Goal: Task Accomplishment & Management: Complete application form

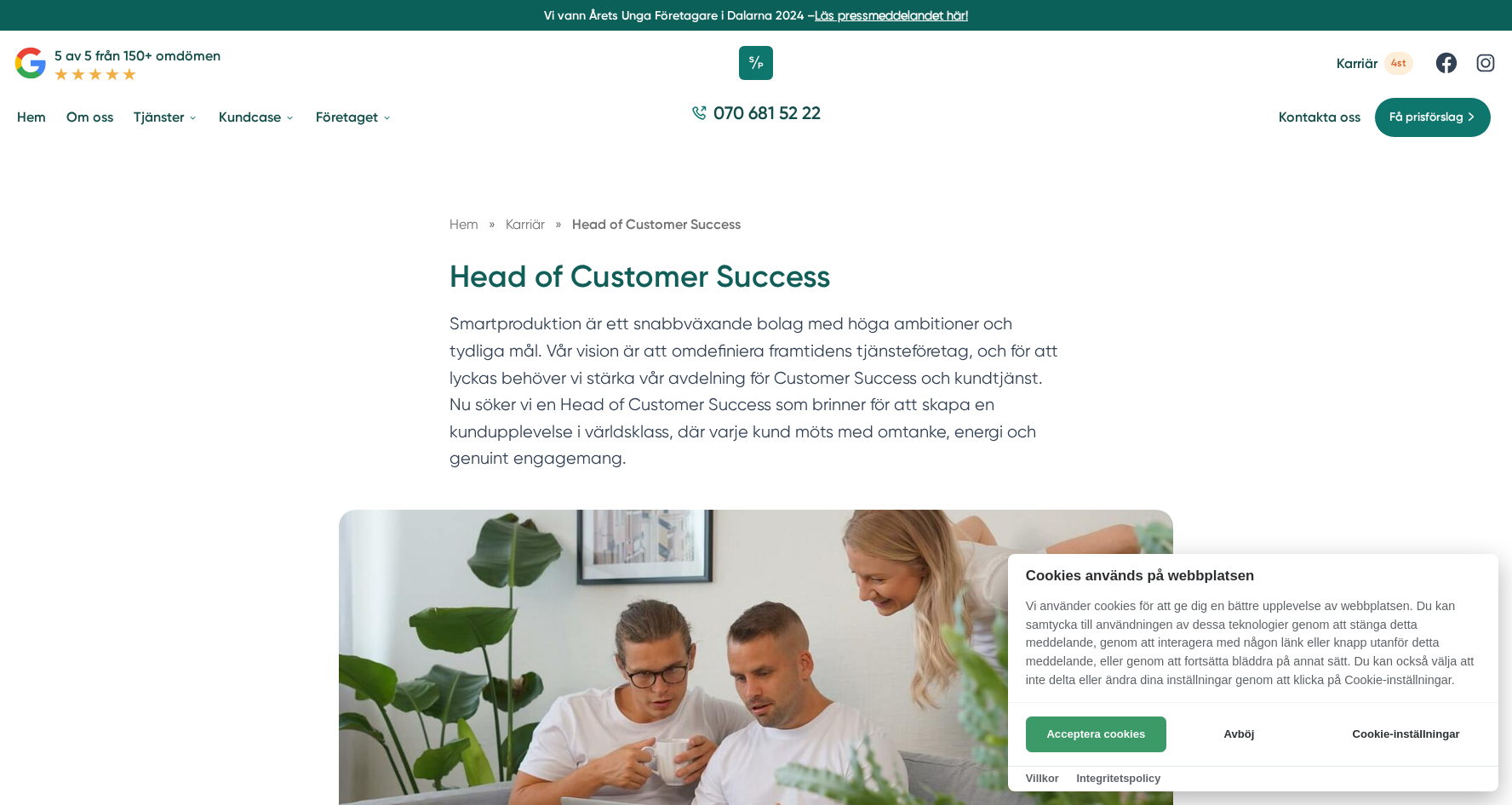
click at [1086, 735] on button "Acceptera cookies" at bounding box center [1096, 734] width 141 height 35
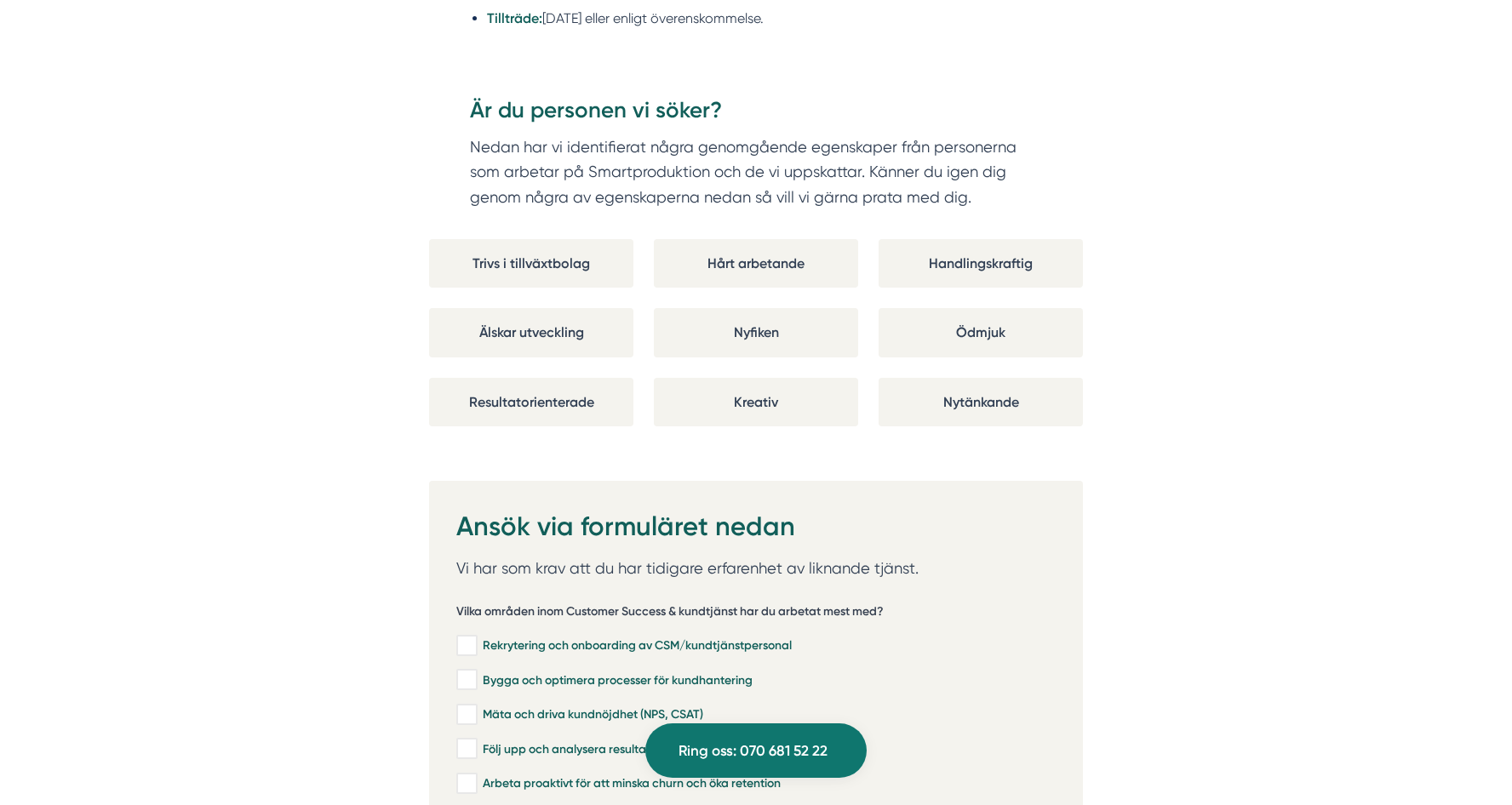
scroll to position [3234, 0]
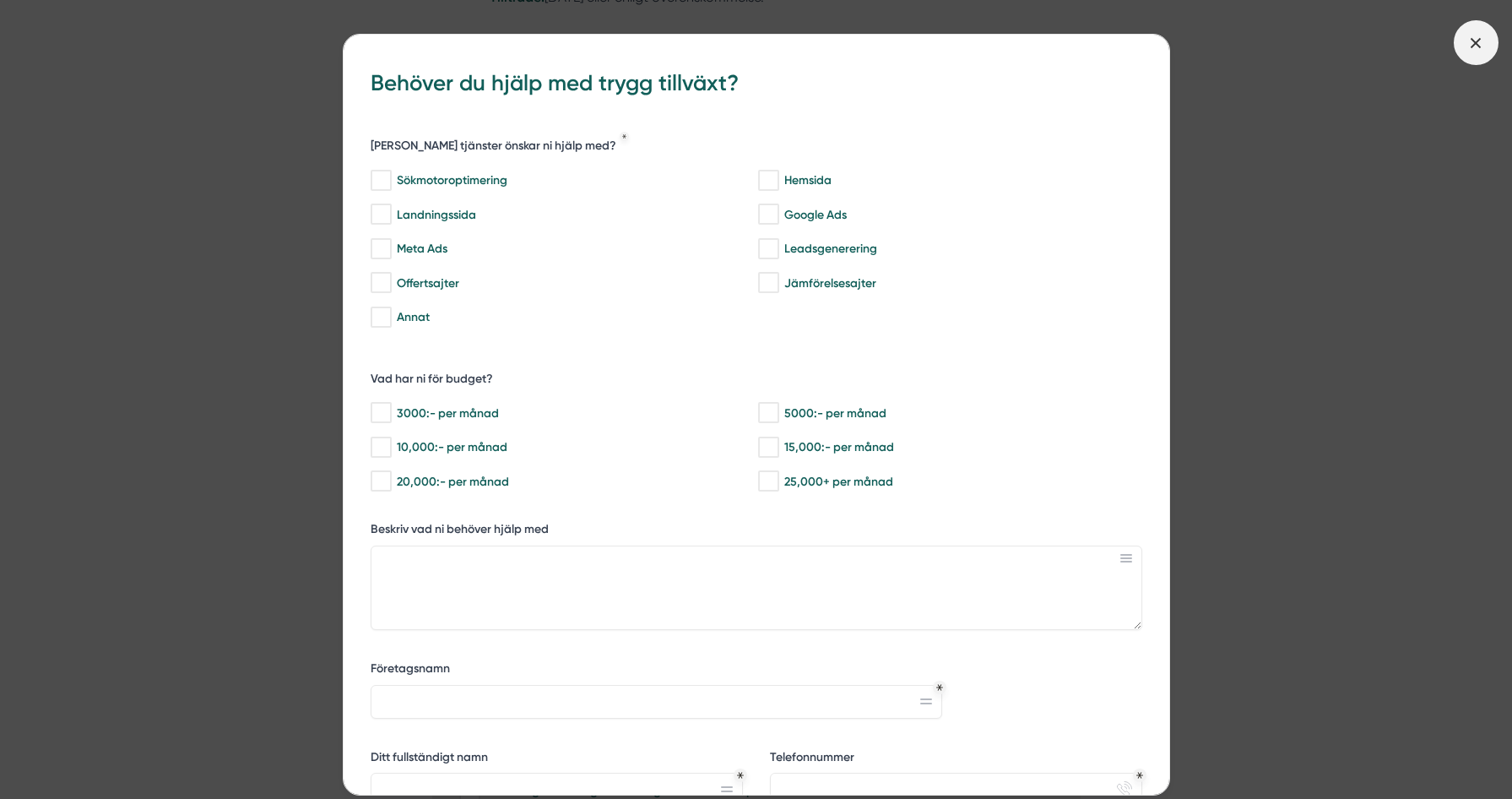
click at [1473, 34] on icon at bounding box center [1476, 43] width 19 height 19
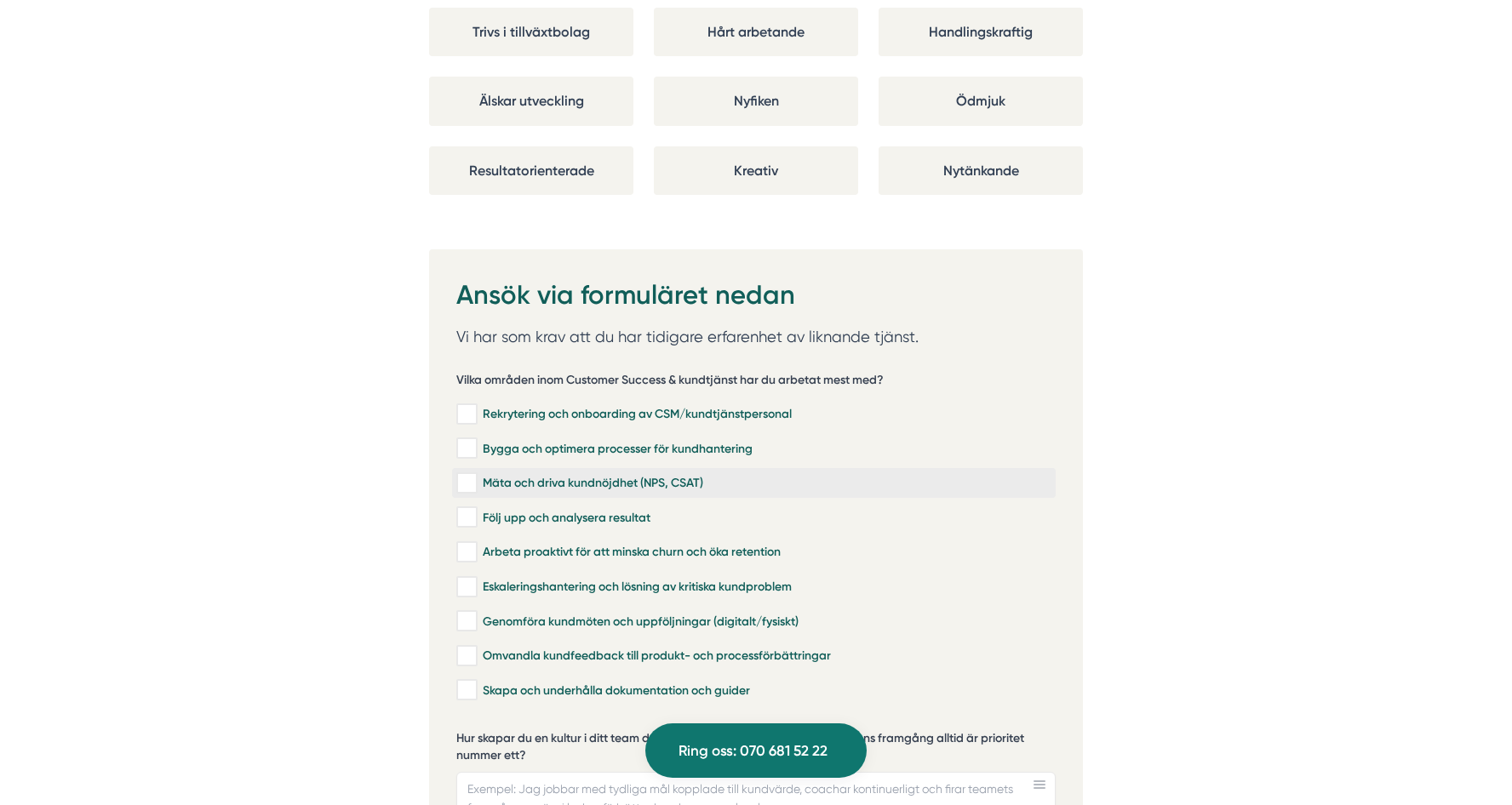
scroll to position [3490, 0]
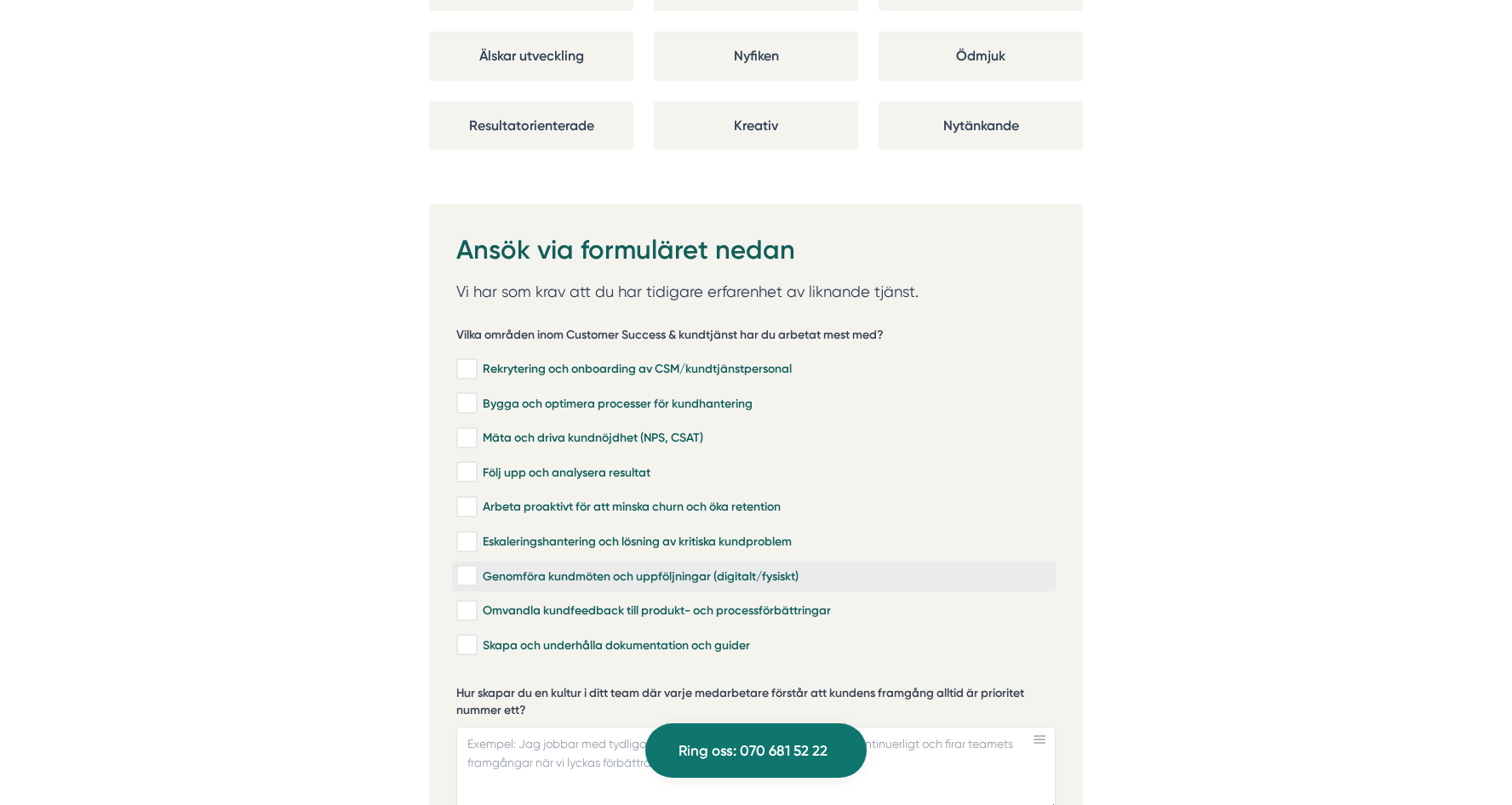
click at [471, 568] on input "Genomföra kundmöten och uppföljningar (digitalt/fysiskt)" at bounding box center [466, 576] width 20 height 17
checkbox input "true"
click at [472, 603] on input "Omvandla kundfeedback till produkt- och processförbättringar" at bounding box center [466, 611] width 20 height 17
checkbox input "true"
click at [466, 636] on input "Skapa och underhålla dokumentation och guider" at bounding box center [466, 645] width 20 height 17
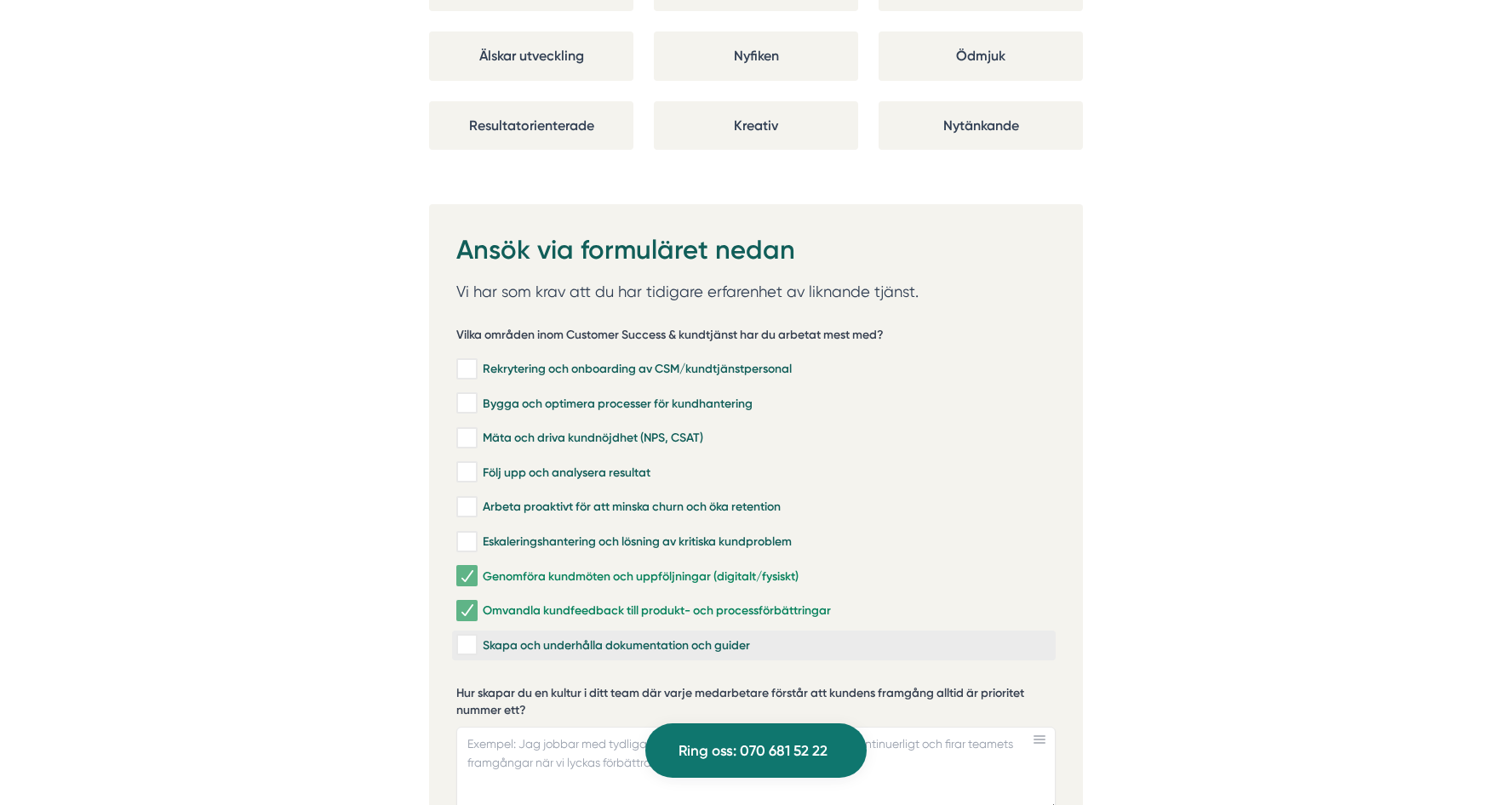
checkbox input "true"
click at [469, 464] on input "Följ upp och analysera resultat" at bounding box center [466, 472] width 20 height 17
checkbox input "true"
click at [471, 430] on input "Mäta och driva kundnöjdhet (NPS, CSAT)" at bounding box center [466, 438] width 20 height 17
checkbox input "true"
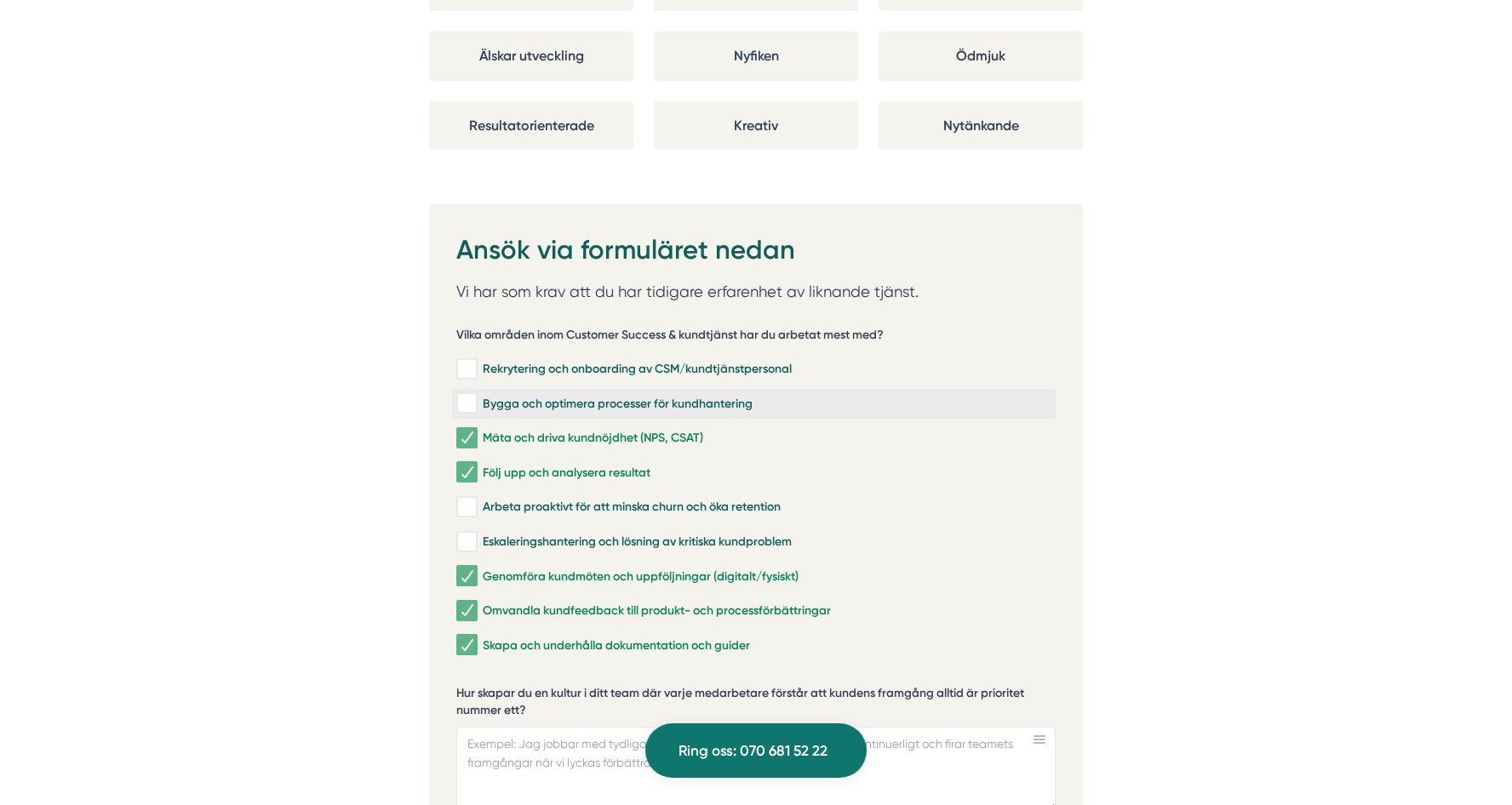
click at [471, 395] on input "Bygga och optimera processer för kundhantering" at bounding box center [466, 403] width 20 height 17
checkbox input "true"
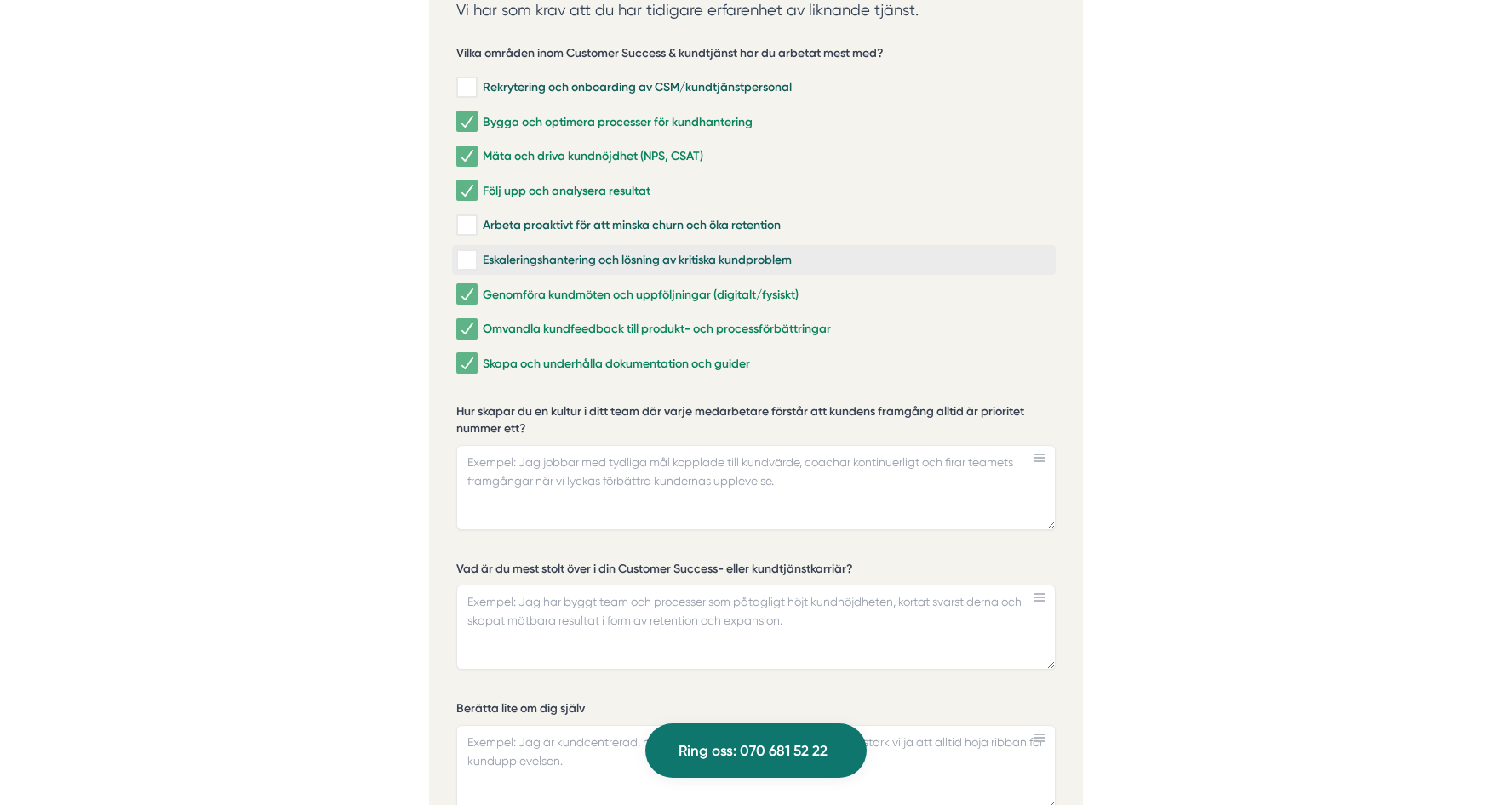
scroll to position [3830, 0]
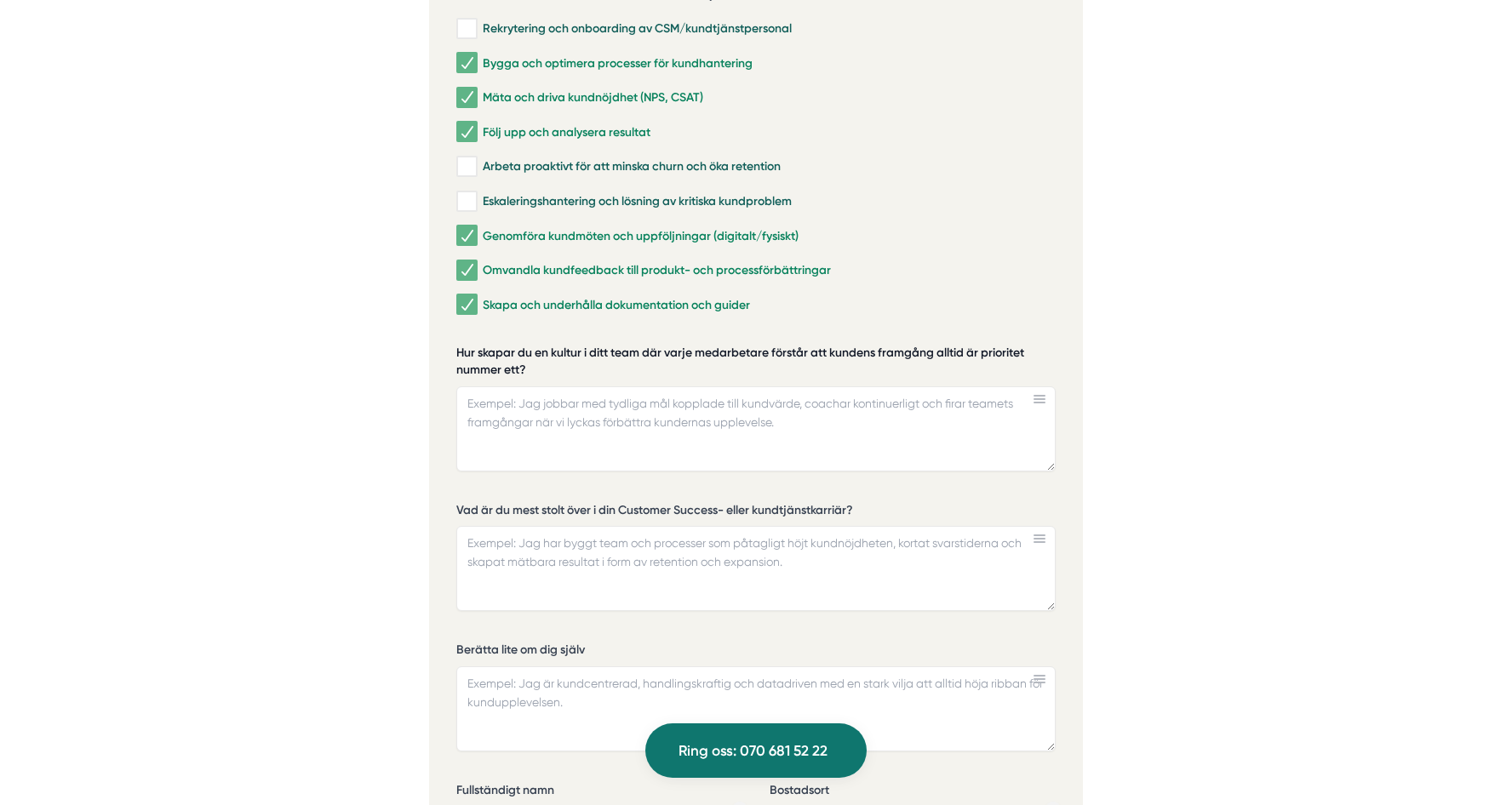
drag, startPoint x: 536, startPoint y: 347, endPoint x: 470, endPoint y: 353, distance: 66.3
click at [470, 353] on label "Hur skapar du en kultur i ditt team där varje medarbetare förstår att kundens f…" at bounding box center [756, 364] width 599 height 37
click at [470, 386] on textarea "Hur skapar du en kultur i ditt team där varje medarbetare förstår att kundens f…" at bounding box center [756, 428] width 599 height 85
drag, startPoint x: 457, startPoint y: 331, endPoint x: 497, endPoint y: 341, distance: 41.2
click at [497, 345] on label "Hur skapar du en kultur i ditt team där varje medarbetare förstår att kundens f…" at bounding box center [756, 364] width 599 height 37
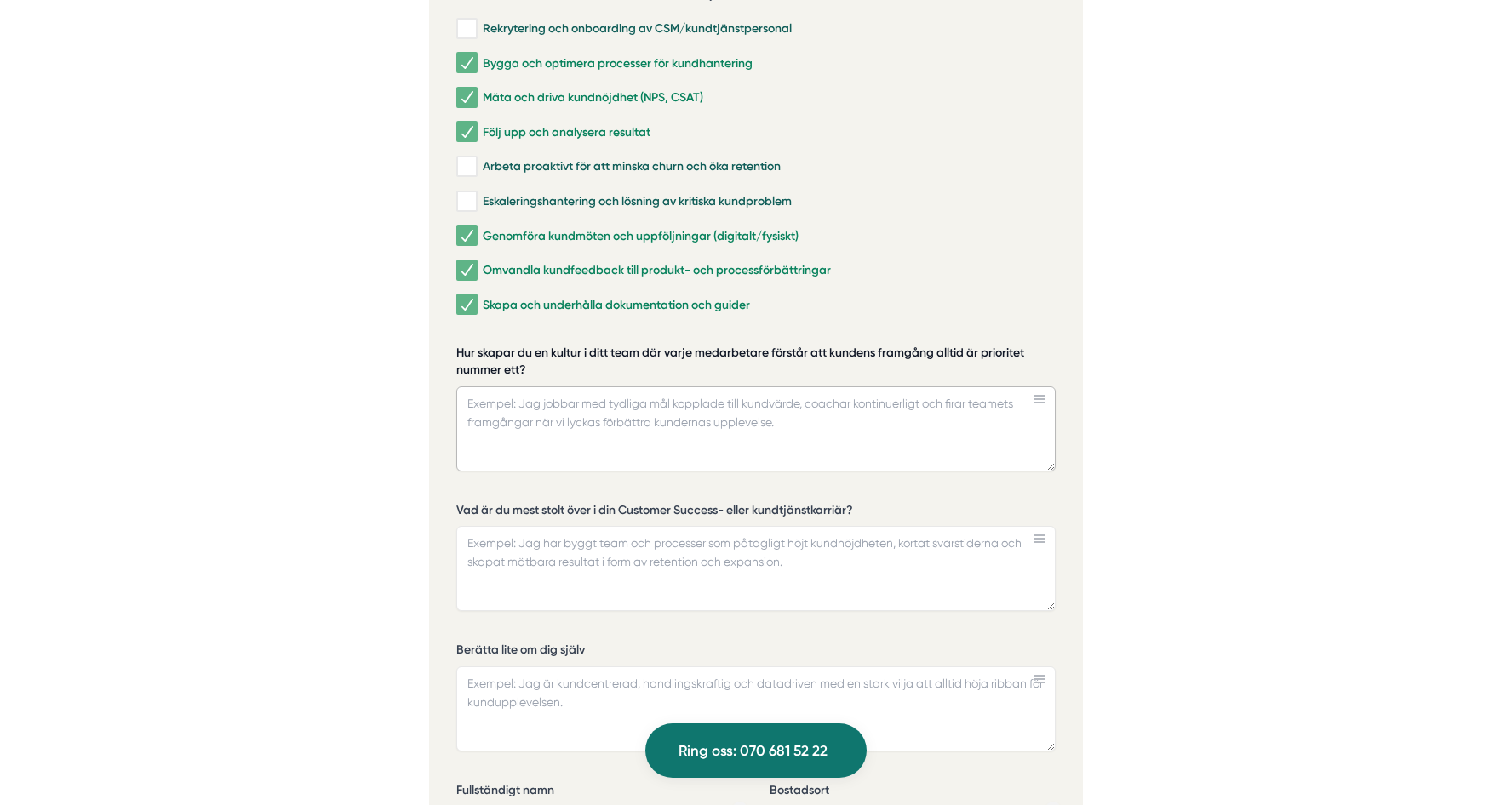
click at [497, 386] on textarea "Hur skapar du en kultur i ditt team där varje medarbetare förstår att kundens f…" at bounding box center [756, 428] width 599 height 85
click at [542, 345] on label "Hur skapar du en kultur i ditt team där varje medarbetare förstår att kundens f…" at bounding box center [756, 364] width 599 height 37
click at [542, 386] on textarea "Hur skapar du en kultur i ditt team där varje medarbetare förstår att kundens f…" at bounding box center [756, 428] width 599 height 85
drag, startPoint x: 529, startPoint y: 353, endPoint x: 470, endPoint y: 345, distance: 59.5
click at [470, 345] on label "Hur skapar du en kultur i ditt team där varje medarbetare förstår att kundens f…" at bounding box center [756, 364] width 599 height 37
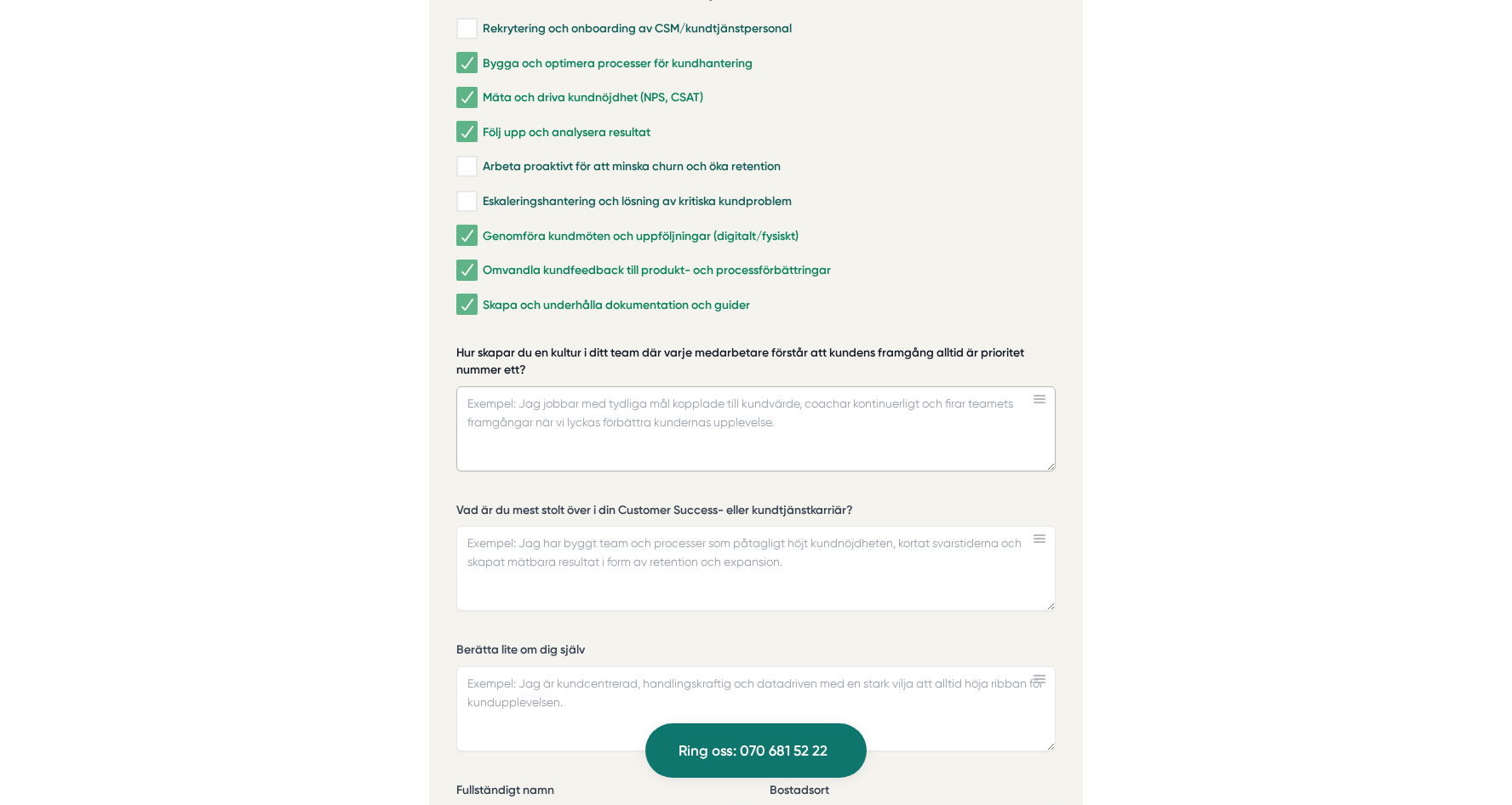
click at [470, 386] on textarea "Hur skapar du en kultur i ditt team där varje medarbetare förstår att kundens f…" at bounding box center [756, 428] width 599 height 85
click at [467, 386] on textarea "Hur skapar du en kultur i ditt team där varje medarbetare förstår att kundens f…" at bounding box center [756, 428] width 599 height 85
paste textarea "Jag skapar kulturen genom att alltid koppla teamets mål till kundens framgång. …"
type textarea "Jag skapar kulturen genom att alltid koppla teamets mål till kundens framgång. …"
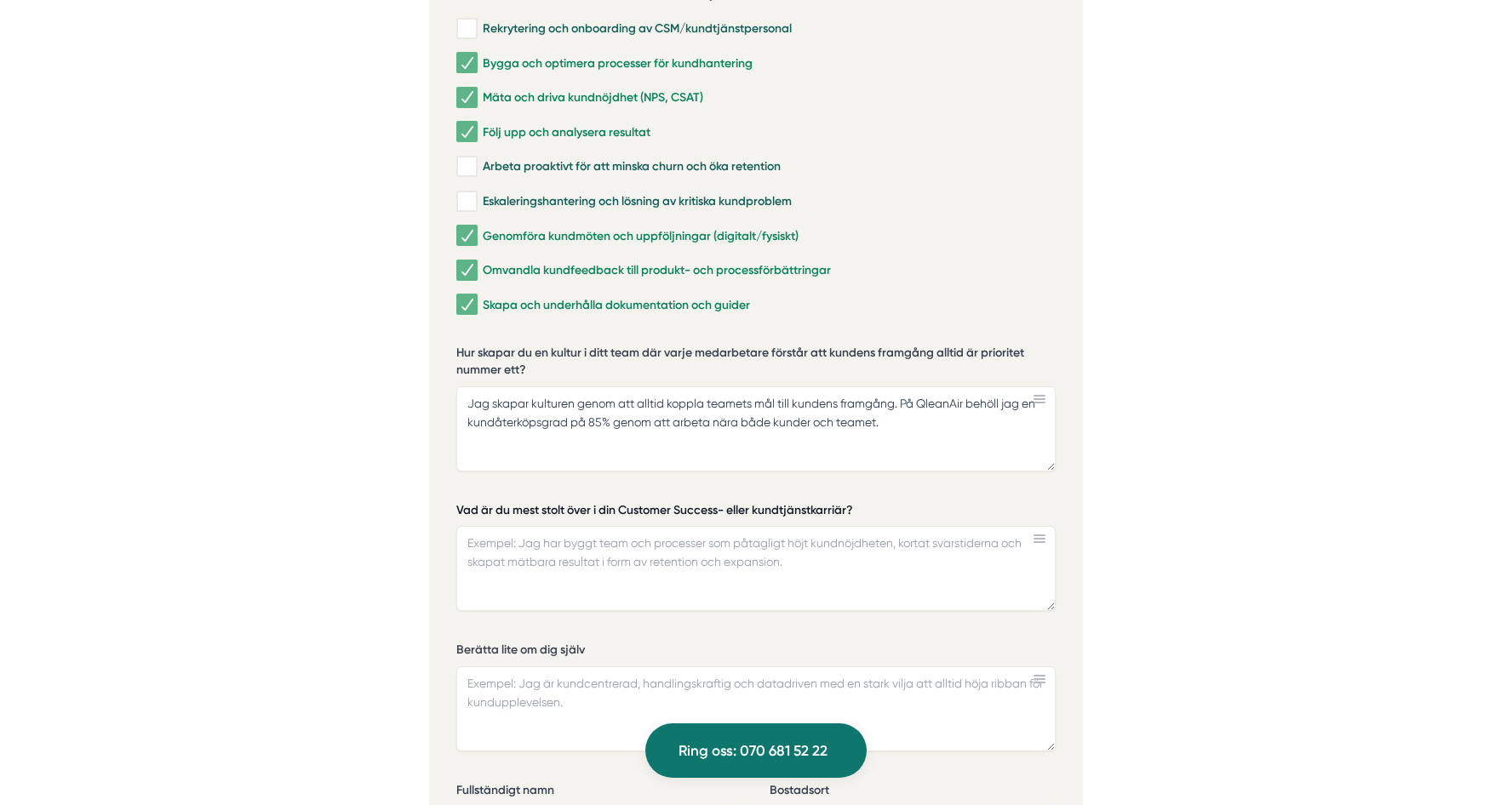
drag, startPoint x: 863, startPoint y: 486, endPoint x: 570, endPoint y: 493, distance: 293.1
click at [620, 502] on label "Vad är du mest stolt över i din Customer Success- eller kundtjänstkarriär?" at bounding box center [756, 512] width 599 height 21
click at [620, 526] on textarea "Vad är du mest stolt över i din Customer Success- eller kundtjänstkarriär?" at bounding box center [756, 568] width 599 height 85
click at [526, 502] on label "Vad är du mest stolt över i din Customer Success- eller kundtjänstkarriär?" at bounding box center [756, 512] width 599 height 21
click at [526, 526] on textarea "Vad är du mest stolt över i din Customer Success- eller kundtjänstkarriär?" at bounding box center [756, 568] width 599 height 85
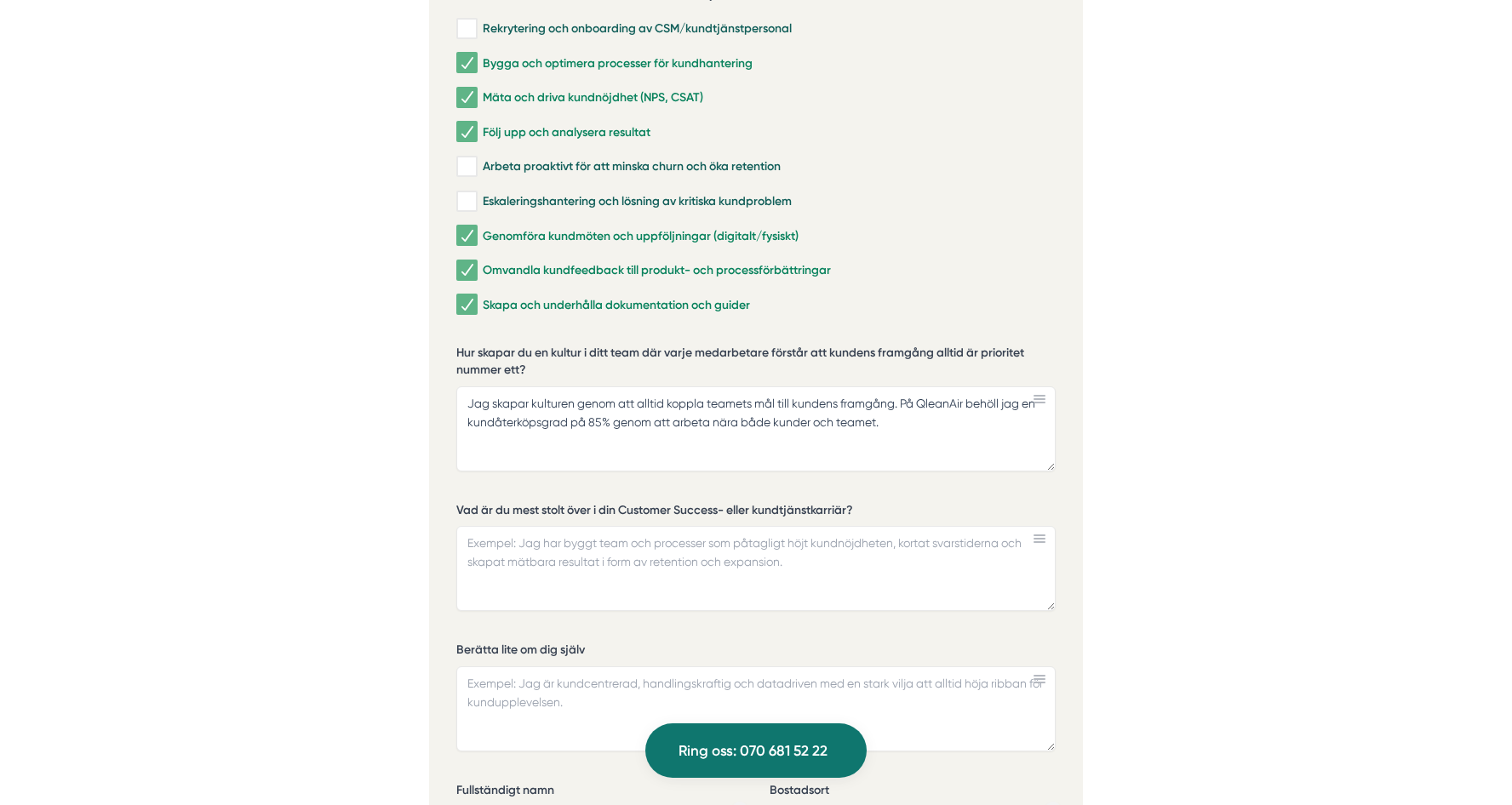
click at [992, 451] on div "Hur skapar du en kultur i ditt team där varje medarbetare förstår att kundens f…" at bounding box center [756, 415] width 599 height 140
click at [476, 526] on textarea "Vad är du mest stolt över i din Customer Success- eller kundtjänstkarriär?" at bounding box center [756, 568] width 599 height 85
paste textarea "jag över att ha ökat kundnöjdheten med 15% på Yasuragi genom att utveckla arbet…"
click at [469, 526] on textarea "jag över att ha ökat kundnöjdheten med 15% på Yasuragi genom att utveckla arbet…" at bounding box center [756, 568] width 599 height 85
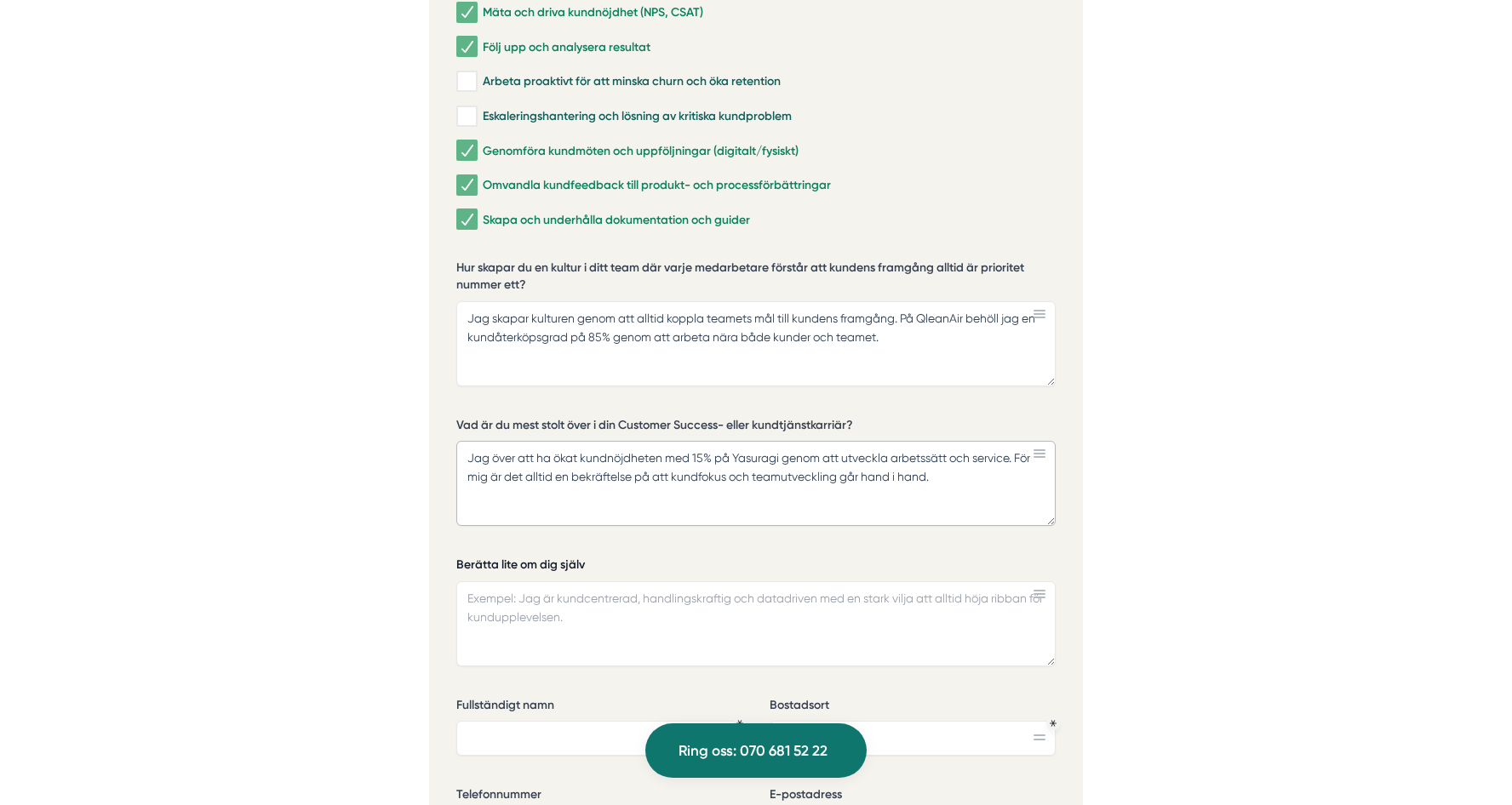
scroll to position [4000, 0]
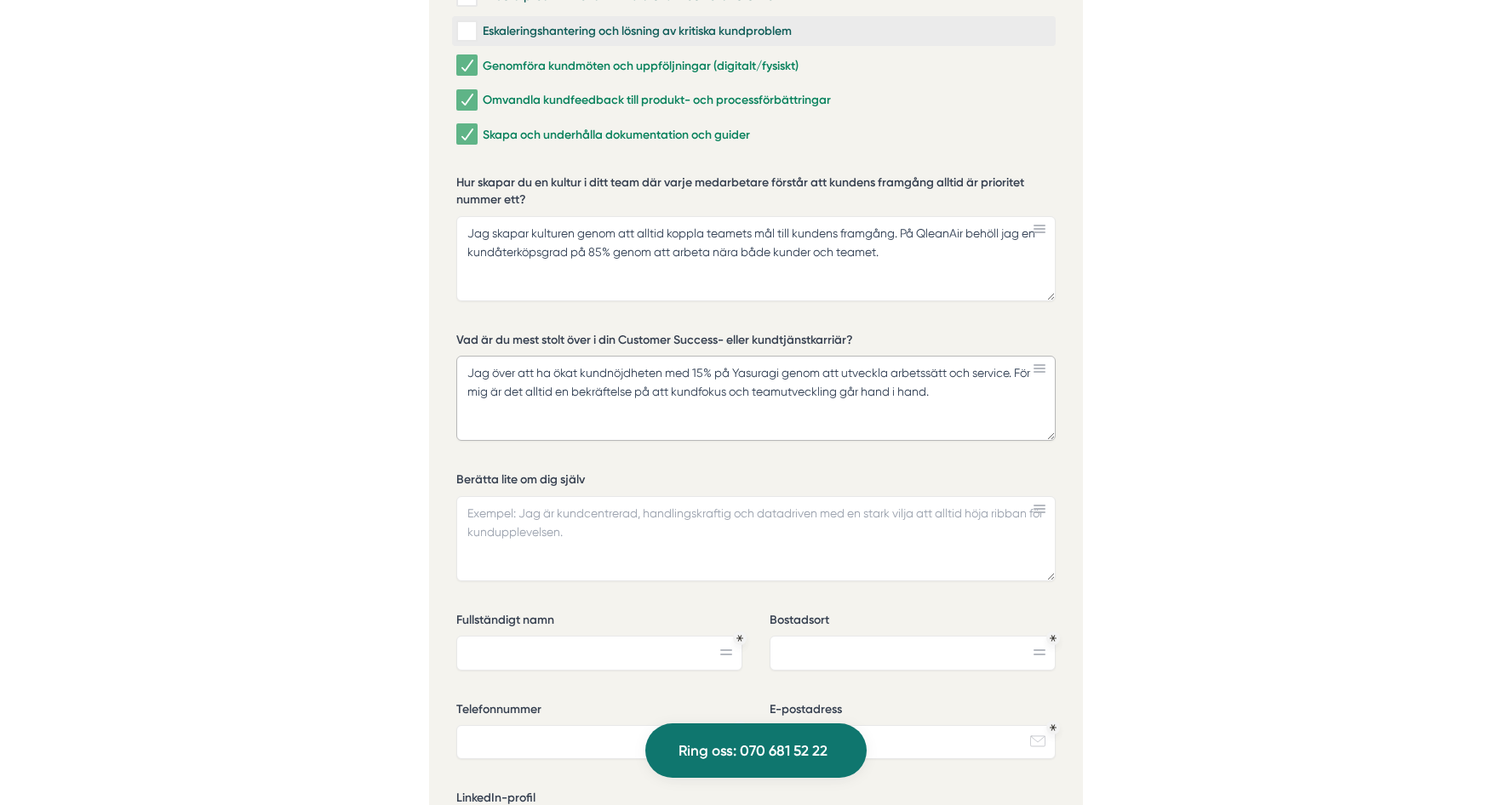
type textarea "Jag över att ha ökat kundnöjdheten med 15% på Yasuragi genom att utveckla arbet…"
click at [471, 496] on textarea "Berätta lite om dig själv" at bounding box center [756, 538] width 599 height 85
paste textarea "Jag har en mångsidig yrkesbakgrund med erfarenheter som butikschef account mana…"
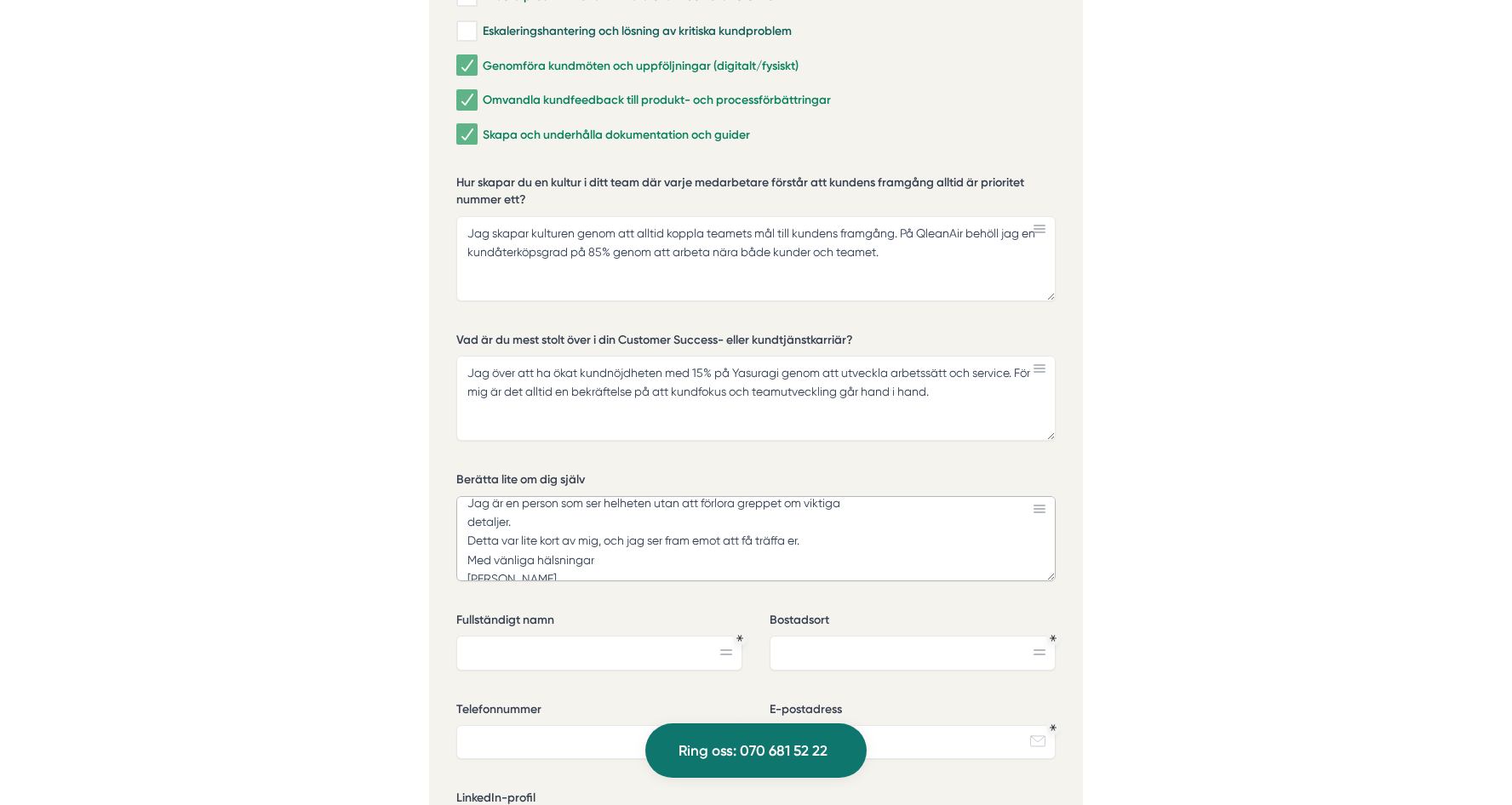
scroll to position [214, 0]
drag, startPoint x: 564, startPoint y: 548, endPoint x: 462, endPoint y: 509, distance: 109.2
click at [462, 509] on textarea "Jag har en mångsidig yrkesbakgrund med erfarenheter som butikschef account mana…" at bounding box center [756, 538] width 599 height 85
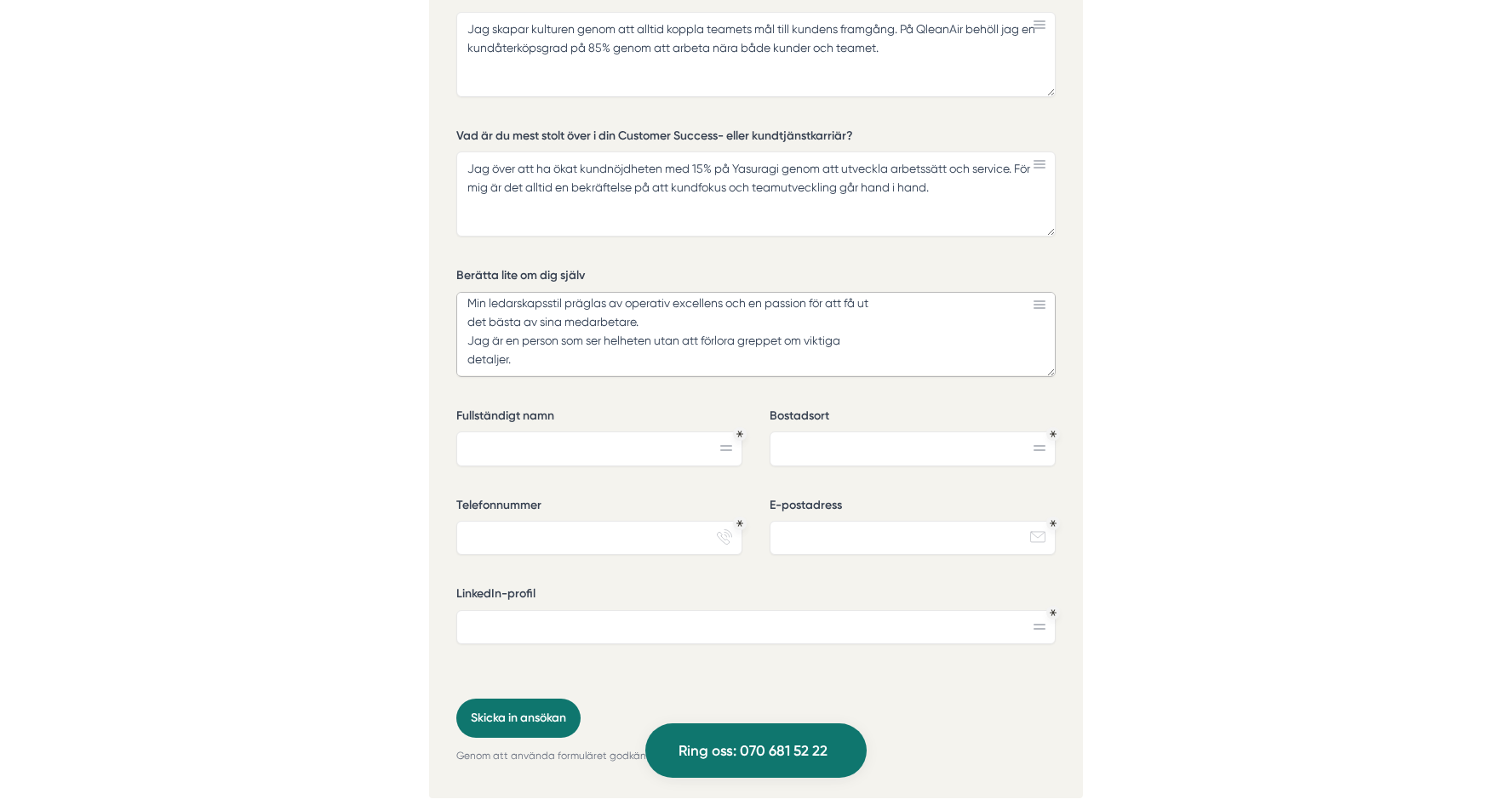
scroll to position [4255, 0]
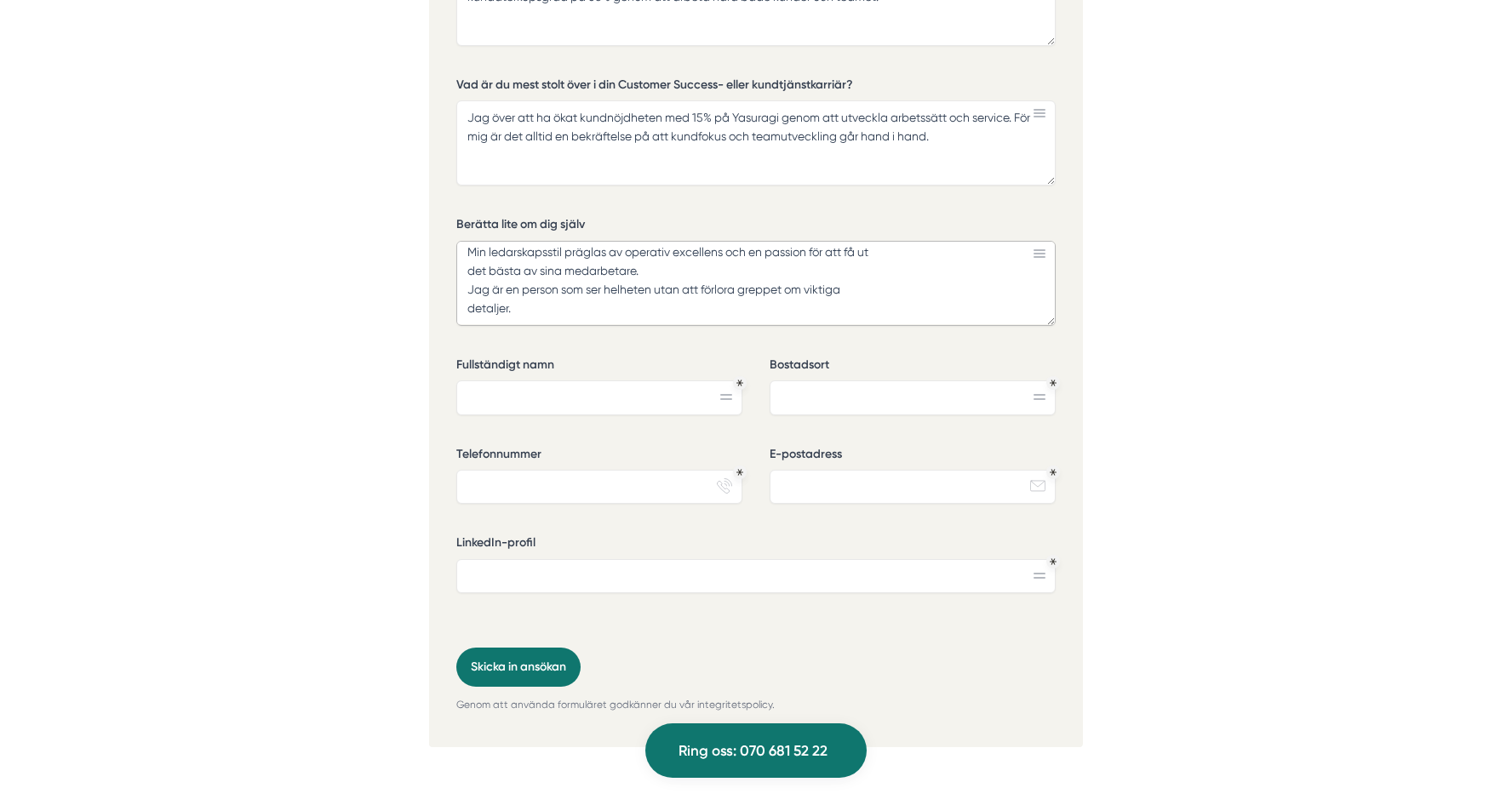
type textarea "Jag har en mångsidig yrkesbakgrund med erfarenheter som butikschef account mana…"
click at [512, 381] on input "Fullständigt namn" at bounding box center [599, 397] width 287 height 34
type input "Madelene"
type input "Huddinge"
click at [525, 491] on div "Telefonnummer phone-actions-ring" at bounding box center [599, 482] width 287 height 73
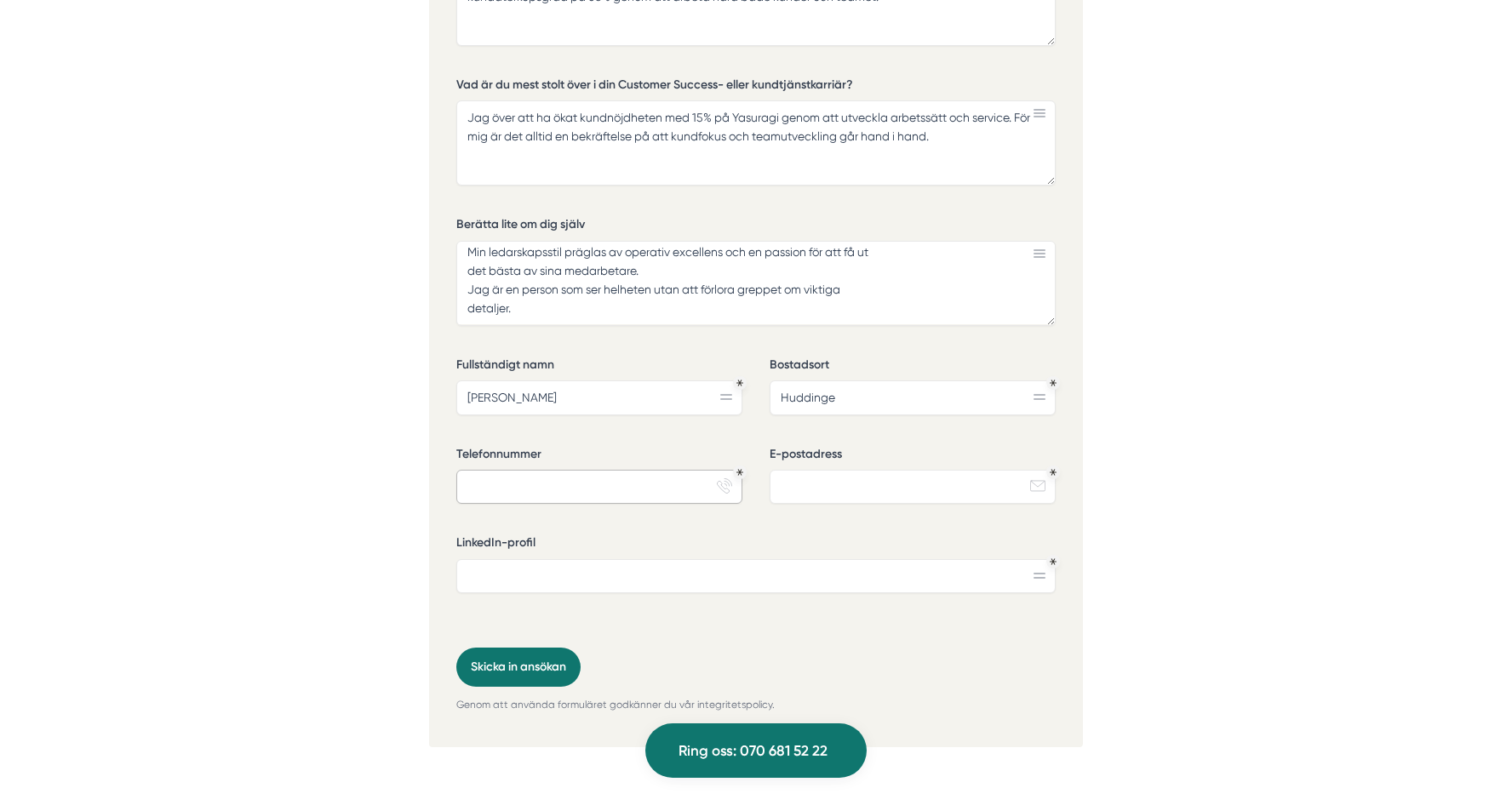
click at [527, 474] on input "Telefonnummer" at bounding box center [599, 487] width 287 height 34
type input "0730-652355"
click at [811, 470] on input "E-postadress" at bounding box center [913, 487] width 287 height 34
type input "madelene@bogg.se"
click at [464, 559] on input "LinkedIn-profil" at bounding box center [756, 576] width 599 height 34
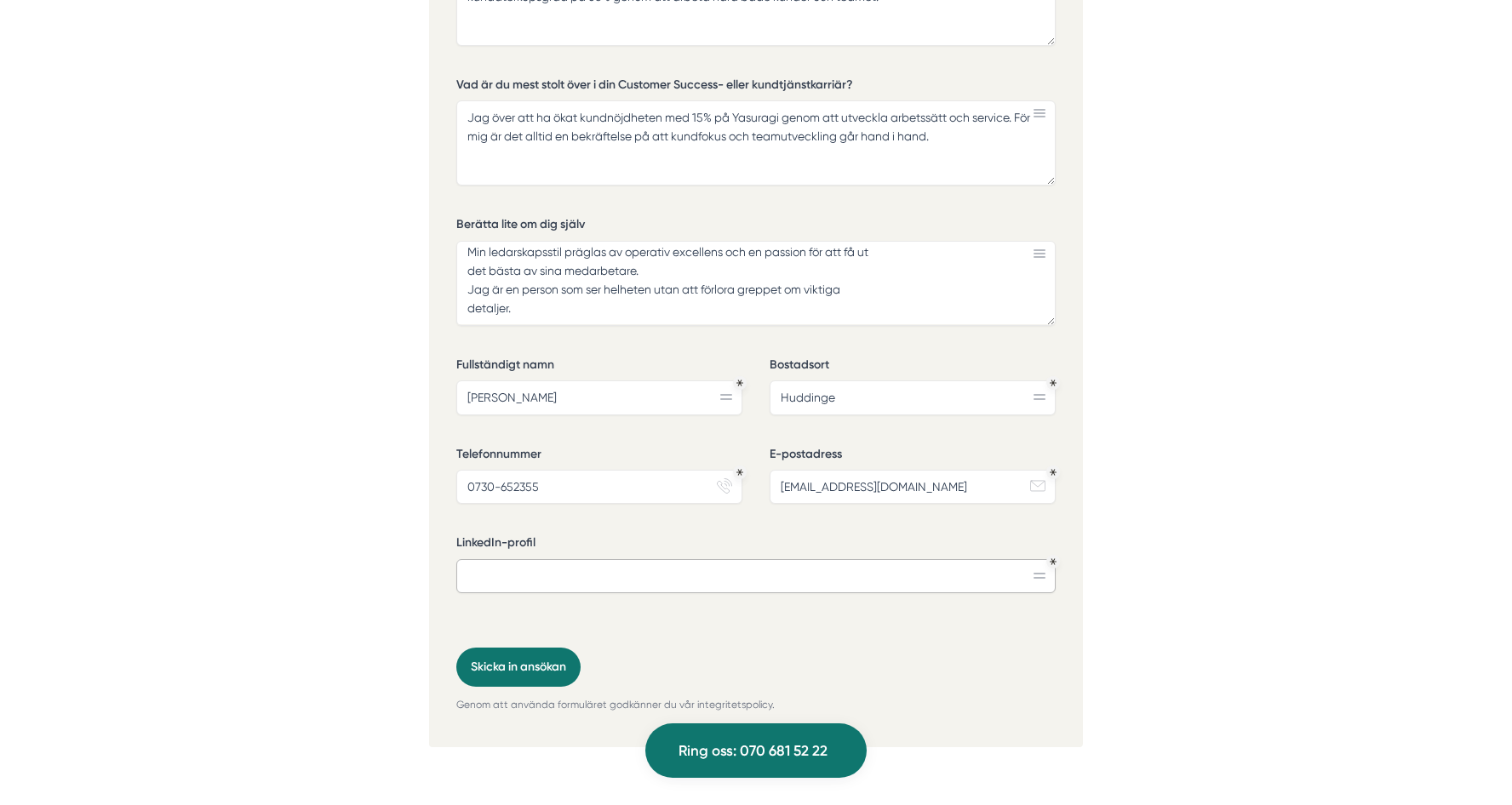
paste input "https://www.linkedin.com/in/madelenebogg/"
type input "https://www.linkedin.com/in/madelenebogg/"
click at [529, 647] on button "Skicka in ansökan" at bounding box center [518, 667] width 124 height 39
